Goal: Information Seeking & Learning: Understand process/instructions

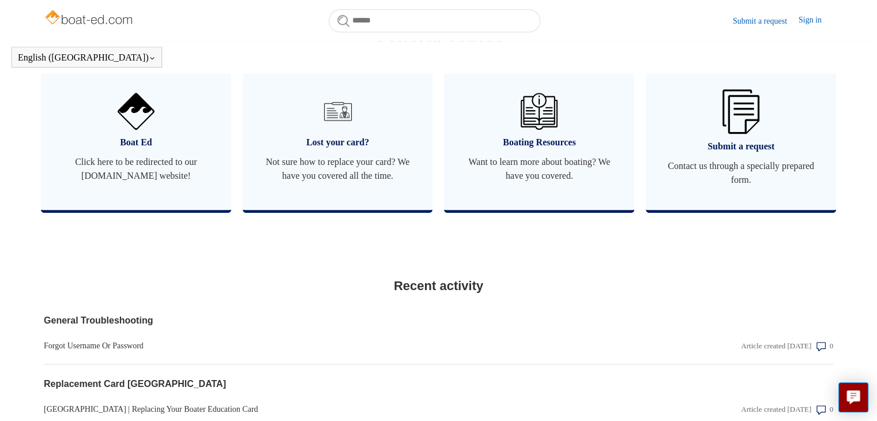
scroll to position [705, 0]
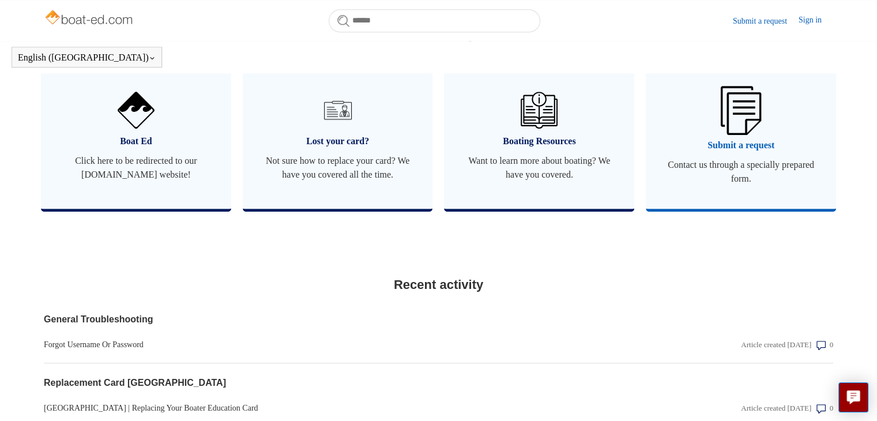
click at [714, 141] on span "Submit a request" at bounding box center [741, 145] width 156 height 14
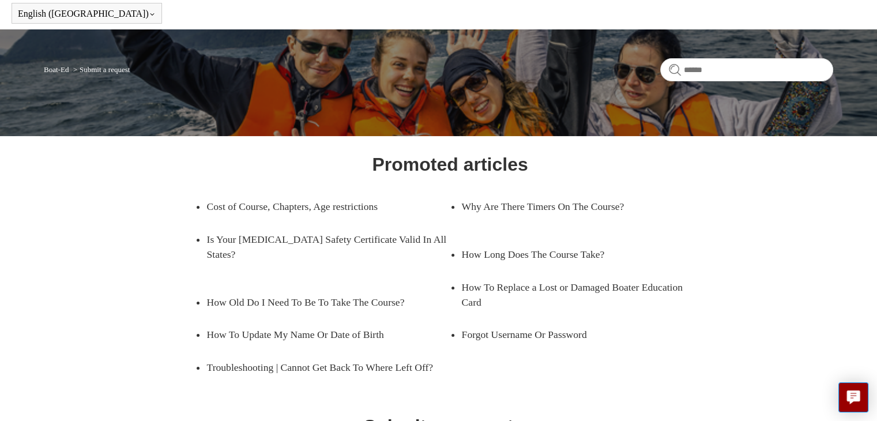
scroll to position [46, 0]
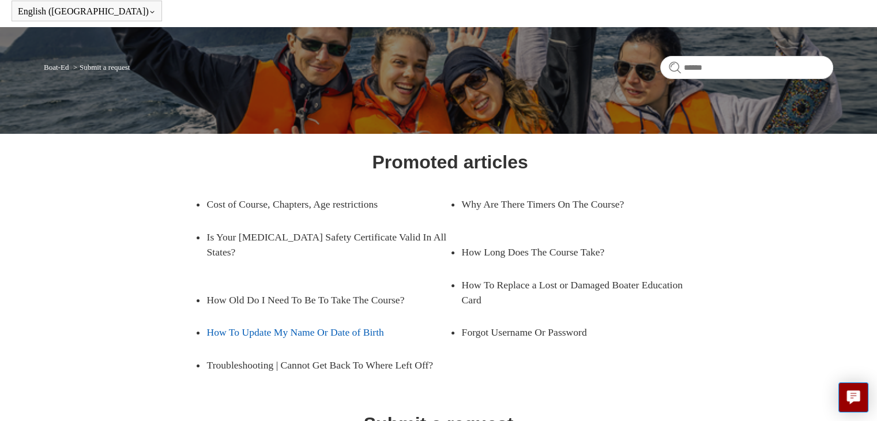
click at [374, 319] on link "How To Update My Name Or Date of Birth" at bounding box center [319, 332] width 226 height 32
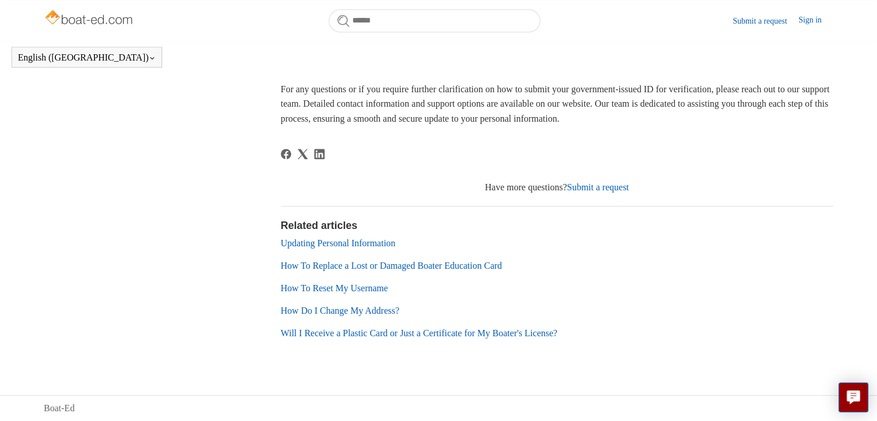
scroll to position [775, 0]
click at [592, 186] on link "Submit a request" at bounding box center [598, 187] width 62 height 10
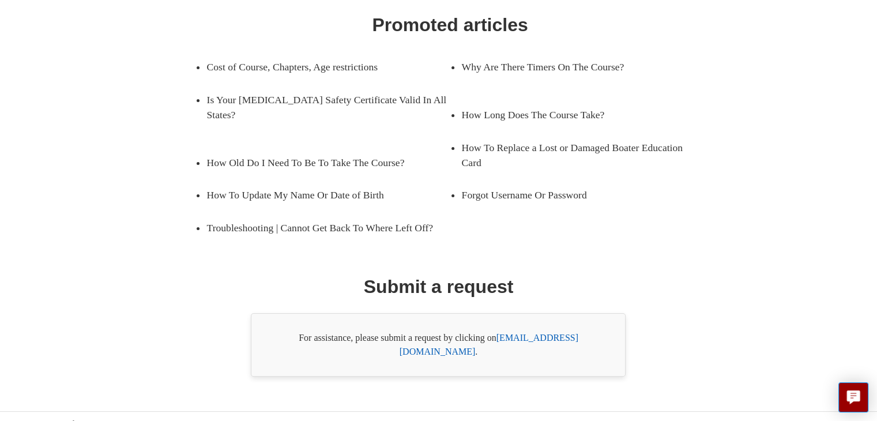
scroll to position [184, 0]
click at [592, 186] on link "Forgot Username Or Password" at bounding box center [574, 194] width 226 height 32
